Goal: Task Accomplishment & Management: Manage account settings

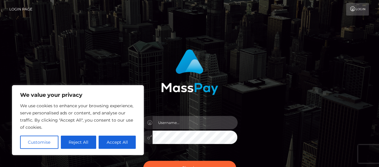
click at [180, 125] on input "text" at bounding box center [194, 122] width 85 height 13
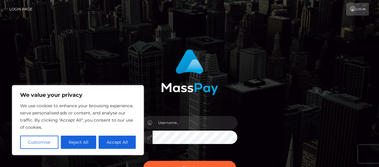
drag, startPoint x: 112, startPoint y: 142, endPoint x: 119, endPoint y: 140, distance: 8.1
click at [112, 142] on button "Accept All" at bounding box center [116, 142] width 37 height 13
checkbox input "true"
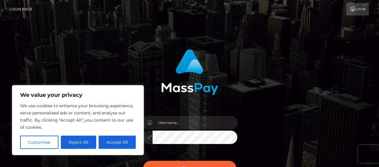
checkbox input "true"
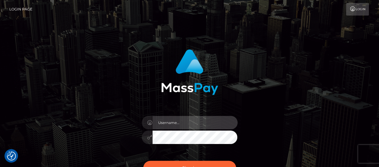
click at [170, 120] on input "text" at bounding box center [194, 122] width 85 height 13
type input "[EMAIL_ADDRESS][DOMAIN_NAME]"
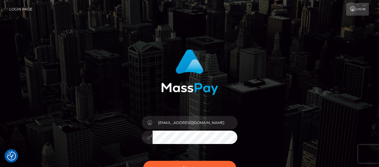
click at [143, 161] on button "Sign in" at bounding box center [189, 168] width 93 height 15
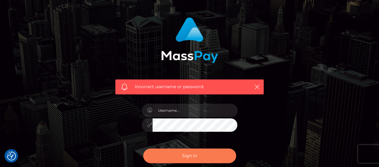
scroll to position [60, 0]
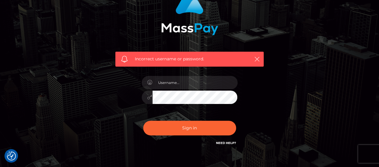
click at [121, 27] on div "Incorrect username or password." at bounding box center [189, 26] width 157 height 82
drag, startPoint x: 121, startPoint y: 27, endPoint x: 95, endPoint y: 33, distance: 26.0
click at [96, 33] on div "Incorrect username or password." at bounding box center [189, 71] width 341 height 172
